Goal: Information Seeking & Learning: Learn about a topic

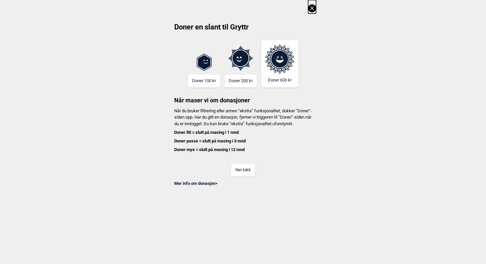
click at [312, 7] on icon at bounding box center [312, 8] width 8 height 8
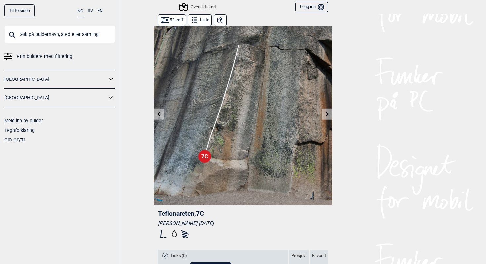
click at [171, 19] on button "52 treff" at bounding box center [172, 20] width 28 height 12
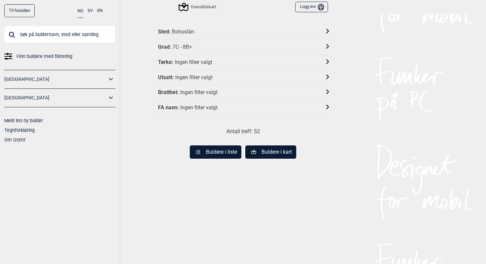
click at [186, 49] on div "7C - 8B+" at bounding box center [183, 47] width 20 height 7
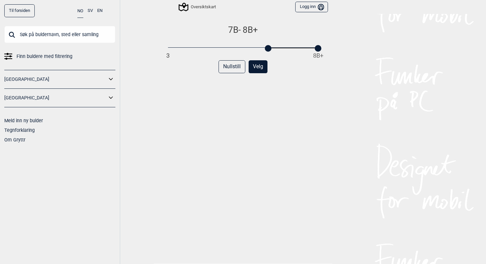
drag, startPoint x: 283, startPoint y: 48, endPoint x: 266, endPoint y: 48, distance: 16.2
click at [266, 48] on div at bounding box center [268, 48] width 7 height 7
drag, startPoint x: 320, startPoint y: 48, endPoint x: 282, endPoint y: 48, distance: 37.7
click at [282, 48] on div at bounding box center [282, 48] width 7 height 7
click at [263, 66] on button "Velg" at bounding box center [258, 66] width 19 height 13
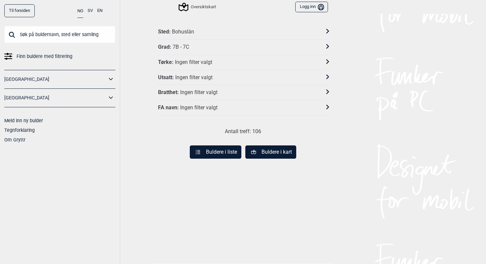
click at [231, 149] on button "Buldere i liste" at bounding box center [216, 151] width 52 height 13
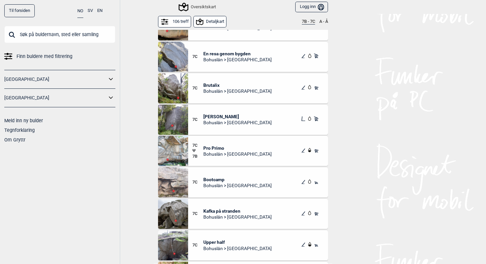
scroll to position [3051, 0]
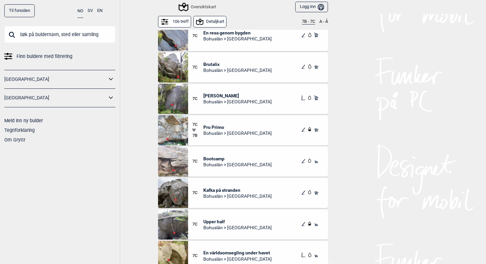
click at [221, 95] on span "[PERSON_NAME]" at bounding box center [237, 96] width 68 height 6
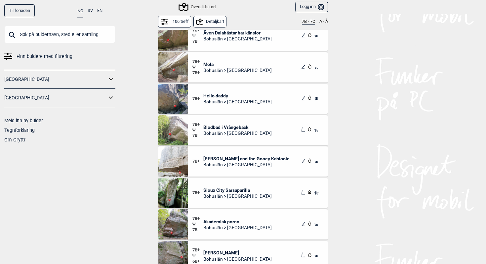
scroll to position [1939, 0]
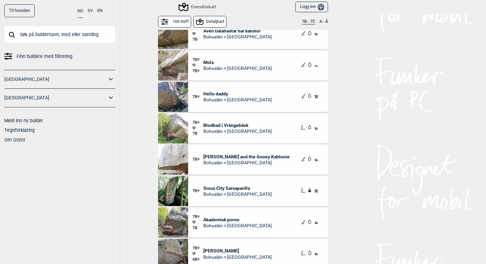
click at [227, 215] on div "Akademisk porno Bohuslän > [GEOGRAPHIC_DATA]" at bounding box center [237, 222] width 68 height 17
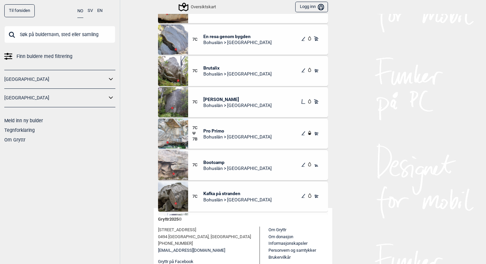
scroll to position [2993, 0]
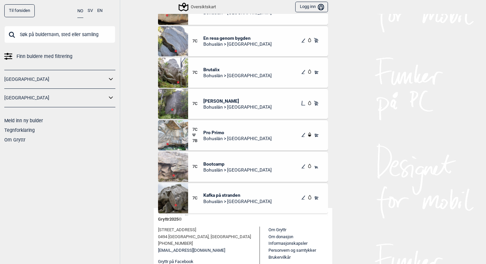
click at [228, 38] on span "En resa genom bygden" at bounding box center [237, 38] width 68 height 6
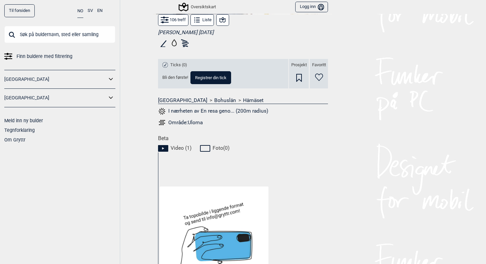
scroll to position [259, 0]
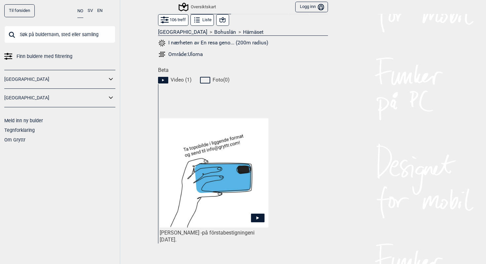
click at [171, 148] on img at bounding box center [214, 172] width 109 height 109
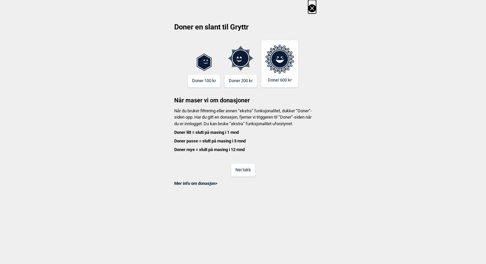
click at [238, 175] on button "Nei takk" at bounding box center [243, 169] width 24 height 13
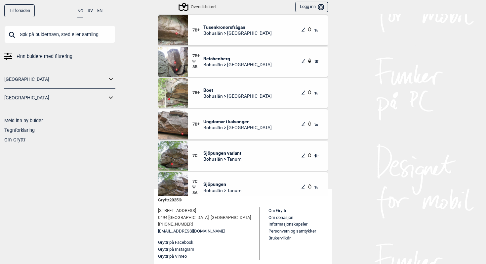
scroll to position [2291, 0]
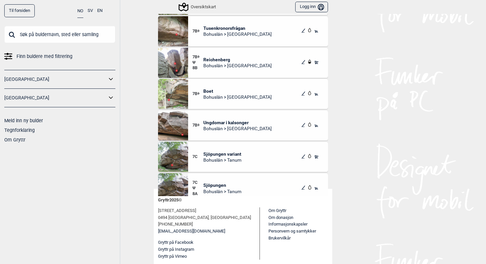
click at [214, 56] on div "Reichenberg Bohuslän > [GEOGRAPHIC_DATA]" at bounding box center [237, 62] width 68 height 17
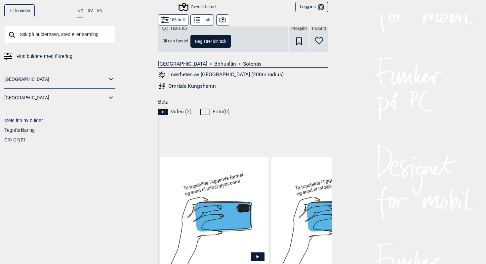
click at [215, 205] on img at bounding box center [214, 211] width 109 height 109
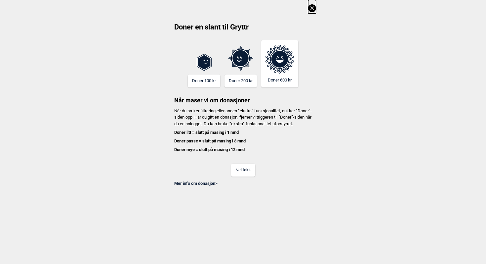
click at [246, 174] on button "Nei takk" at bounding box center [243, 169] width 24 height 13
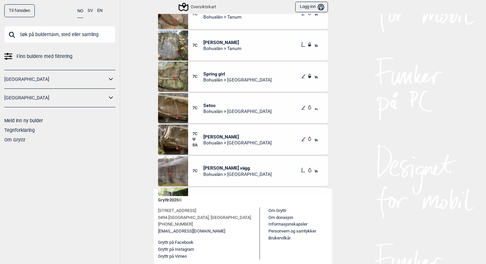
scroll to position [2547, 0]
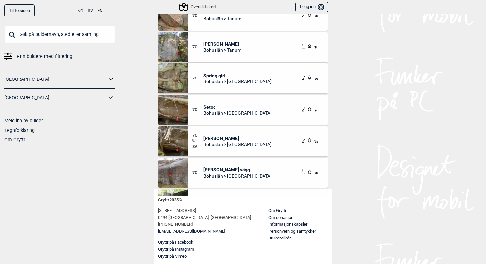
click at [209, 105] on span "Setoc" at bounding box center [237, 107] width 68 height 6
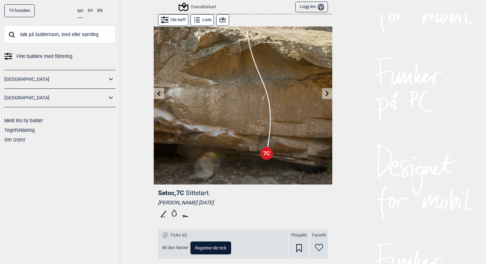
scroll to position [343, 0]
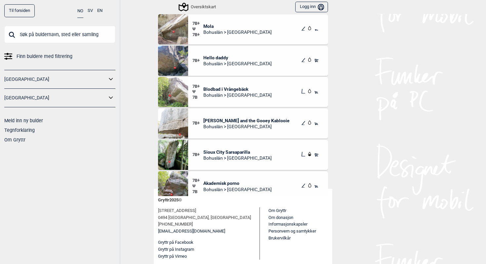
scroll to position [1904, 0]
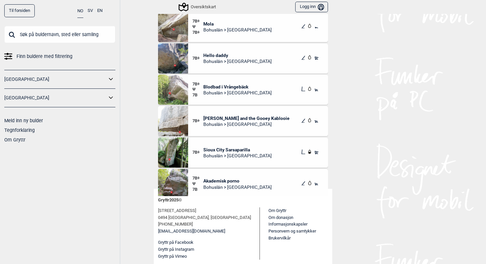
click at [233, 149] on span "Sioux City Sarsaparilla" at bounding box center [237, 150] width 68 height 6
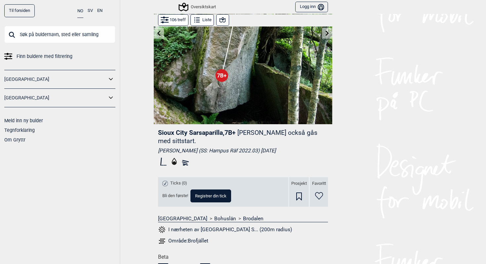
scroll to position [24, 0]
